Goal: Transaction & Acquisition: Book appointment/travel/reservation

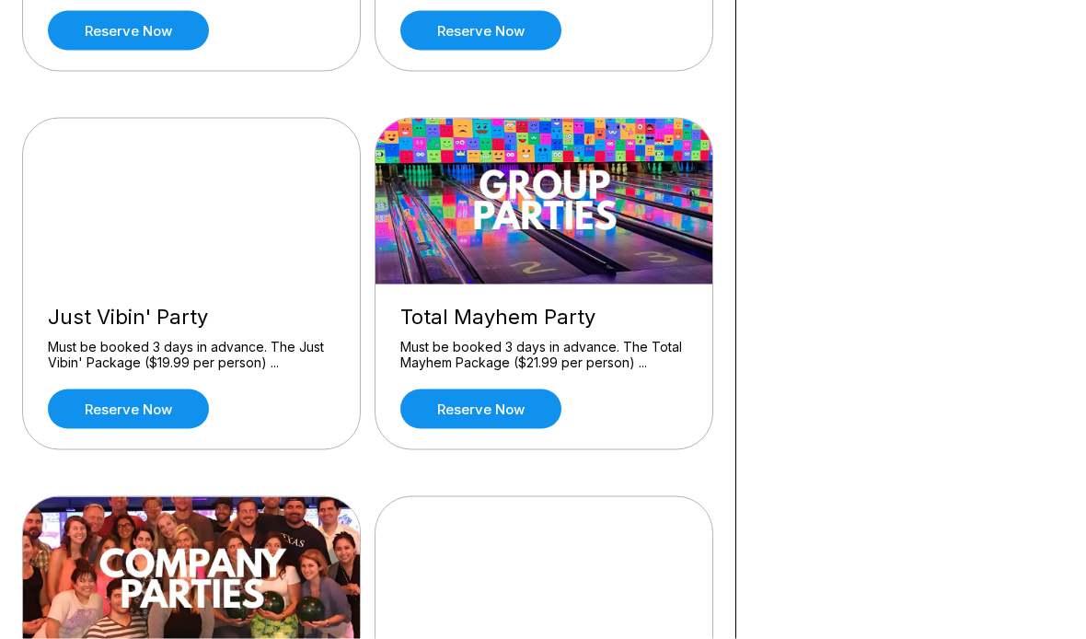
scroll to position [1944, 0]
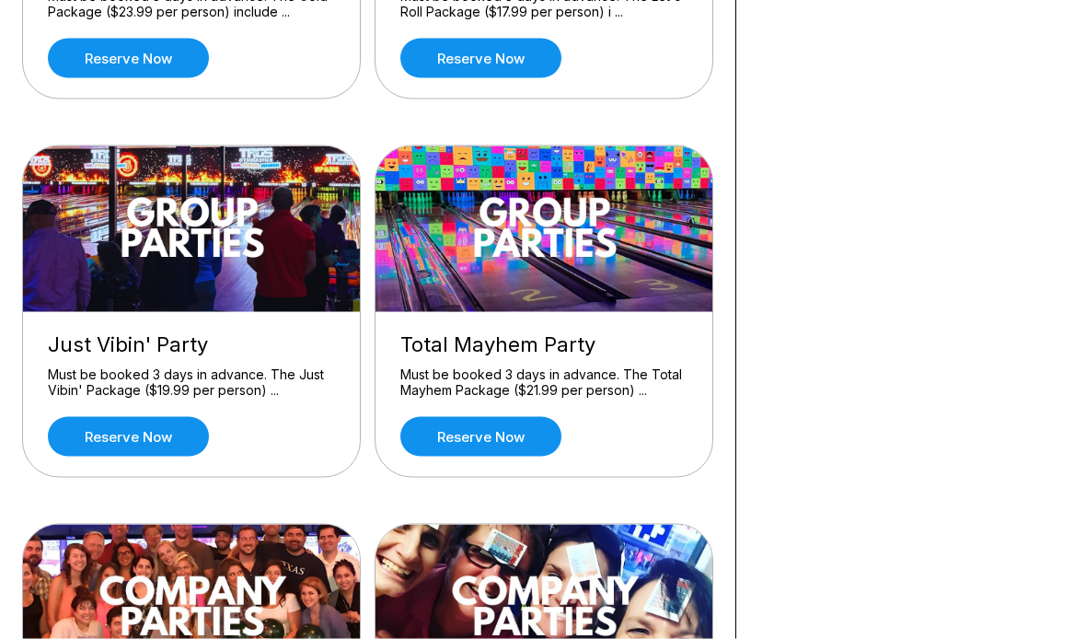
click at [196, 366] on div "Must be booked 3 days in advance. The Just Vibin' Package ($19.99 per person) .…" at bounding box center [191, 382] width 287 height 32
click at [217, 216] on img at bounding box center [192, 229] width 339 height 166
click at [164, 435] on link "Reserve now" at bounding box center [128, 437] width 161 height 40
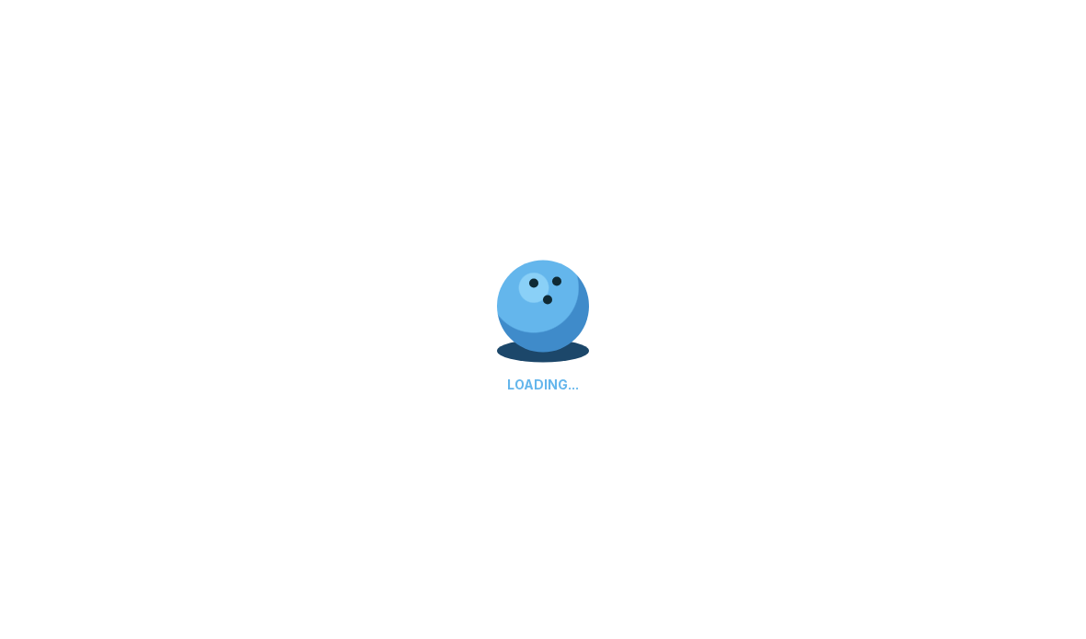
scroll to position [1945, 0]
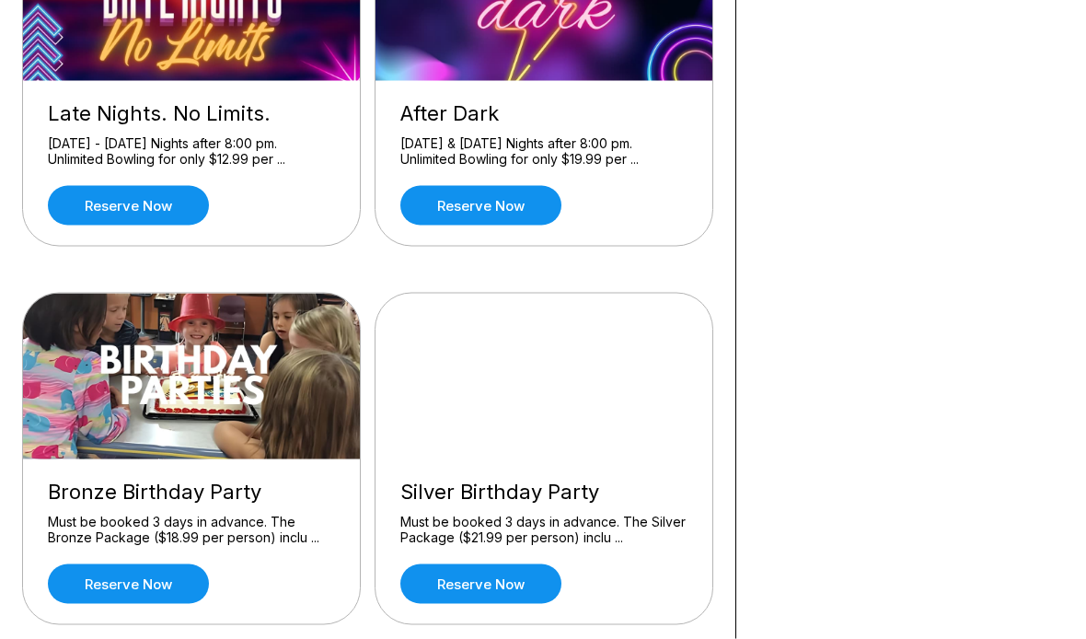
scroll to position [967, 0]
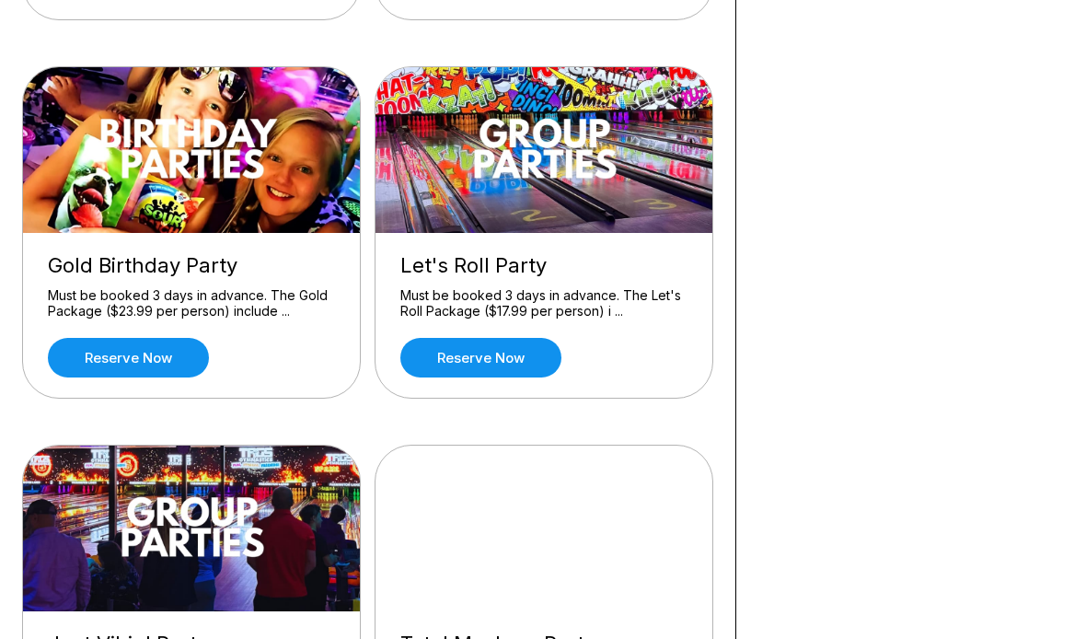
scroll to position [1643, 0]
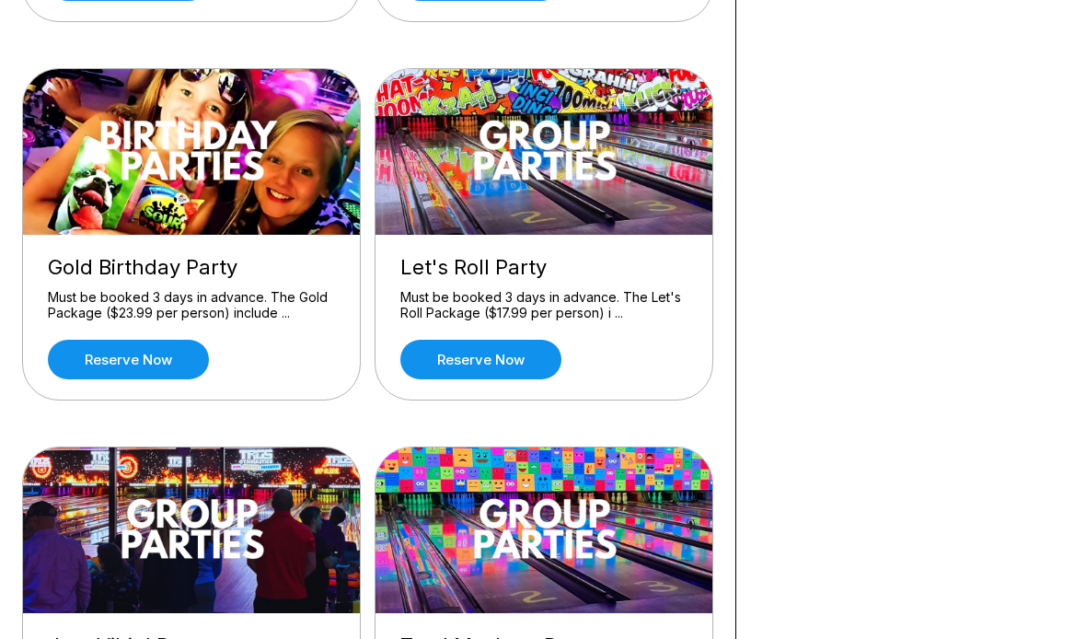
click at [499, 361] on link "Reserve now" at bounding box center [480, 360] width 161 height 40
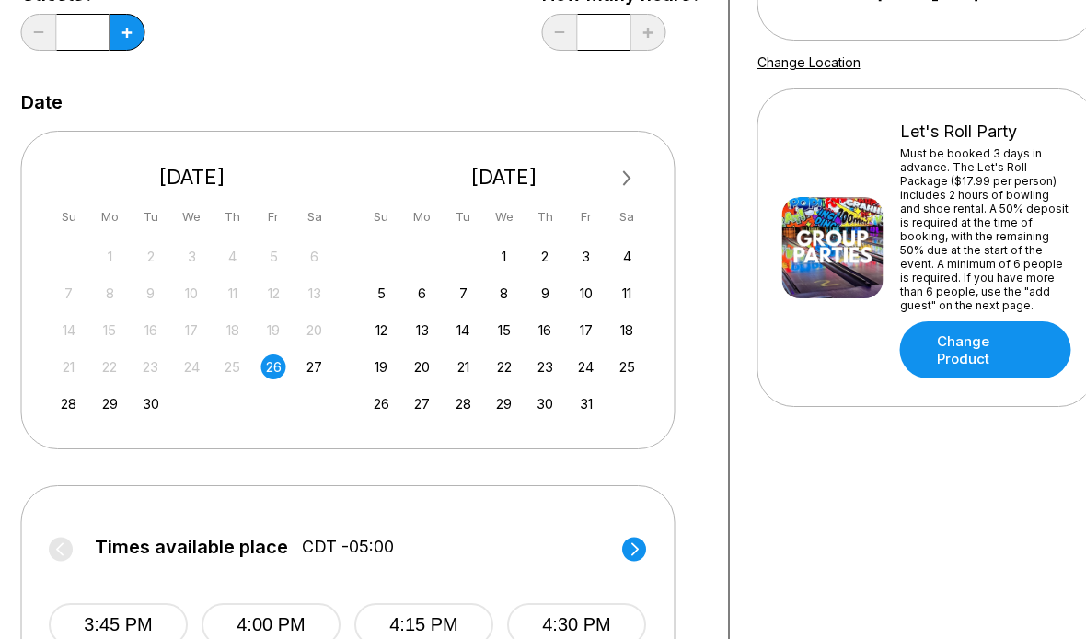
scroll to position [290, 6]
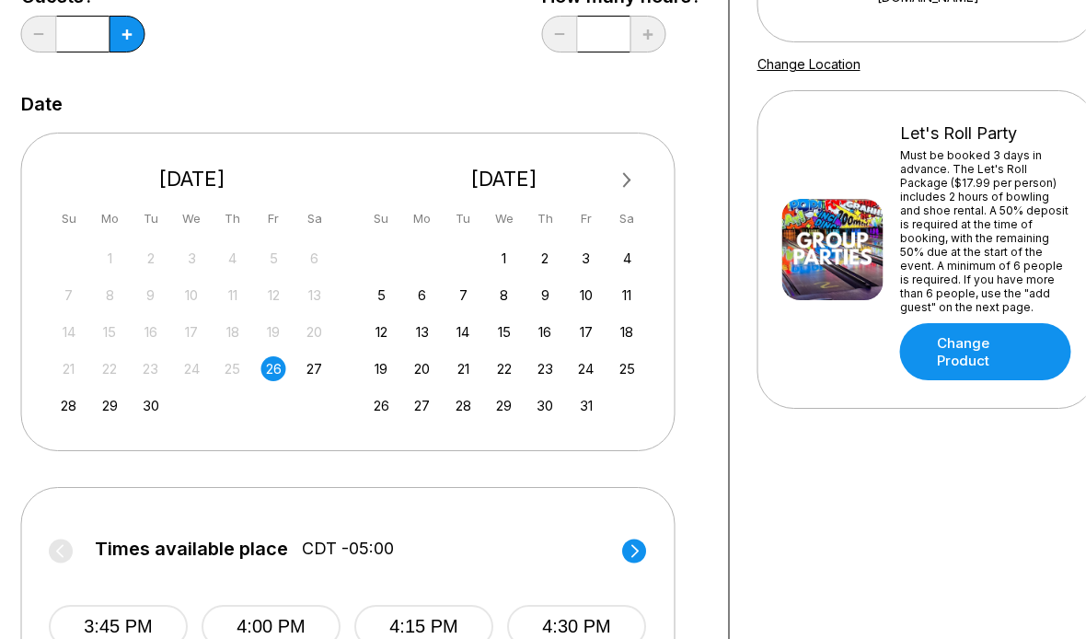
click at [631, 264] on div "4" at bounding box center [627, 258] width 25 height 25
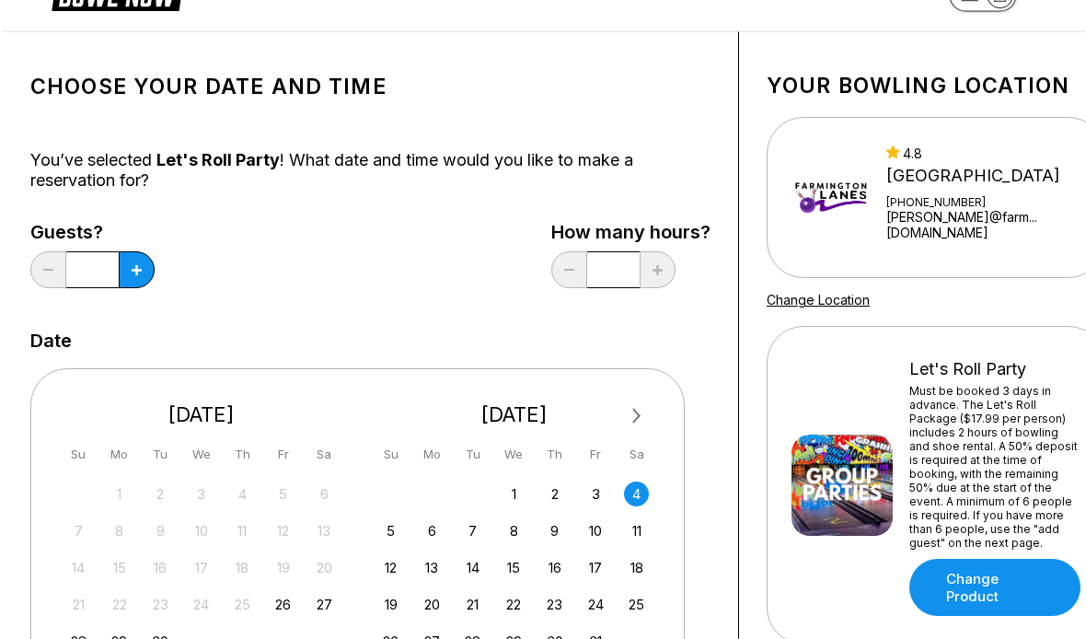
scroll to position [0, 0]
